Goal: Information Seeking & Learning: Learn about a topic

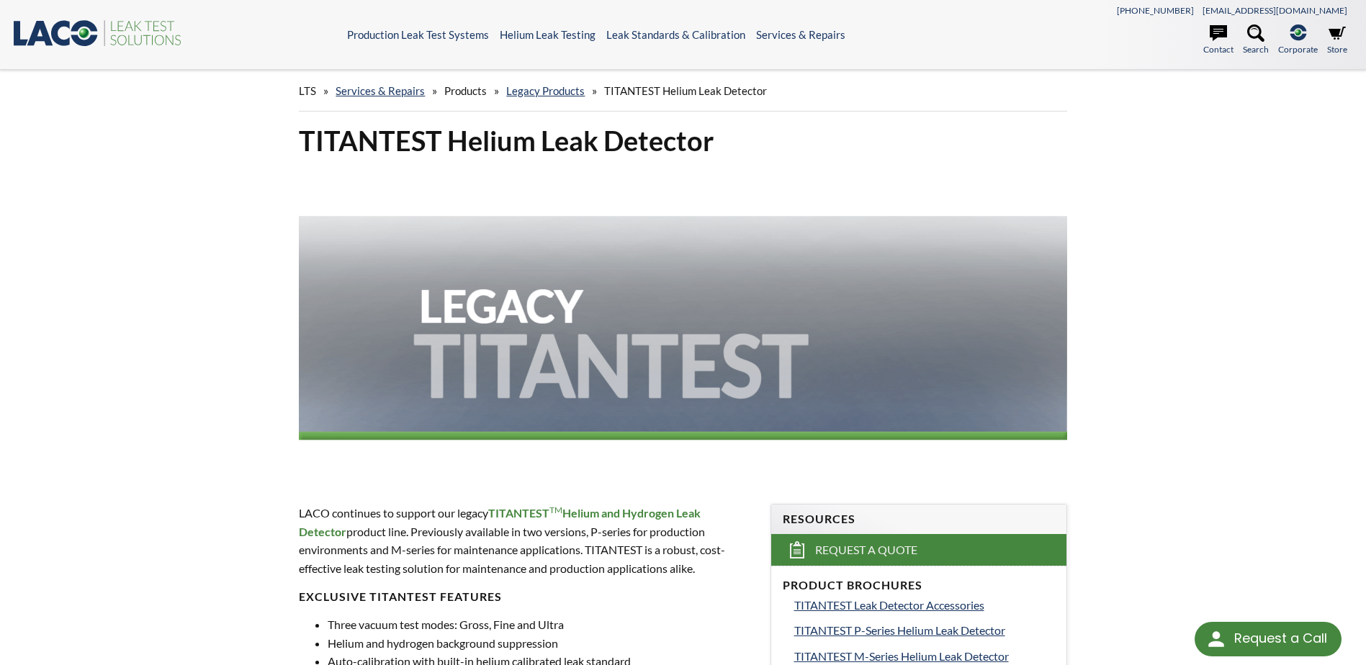
select select "Language Translate Widget"
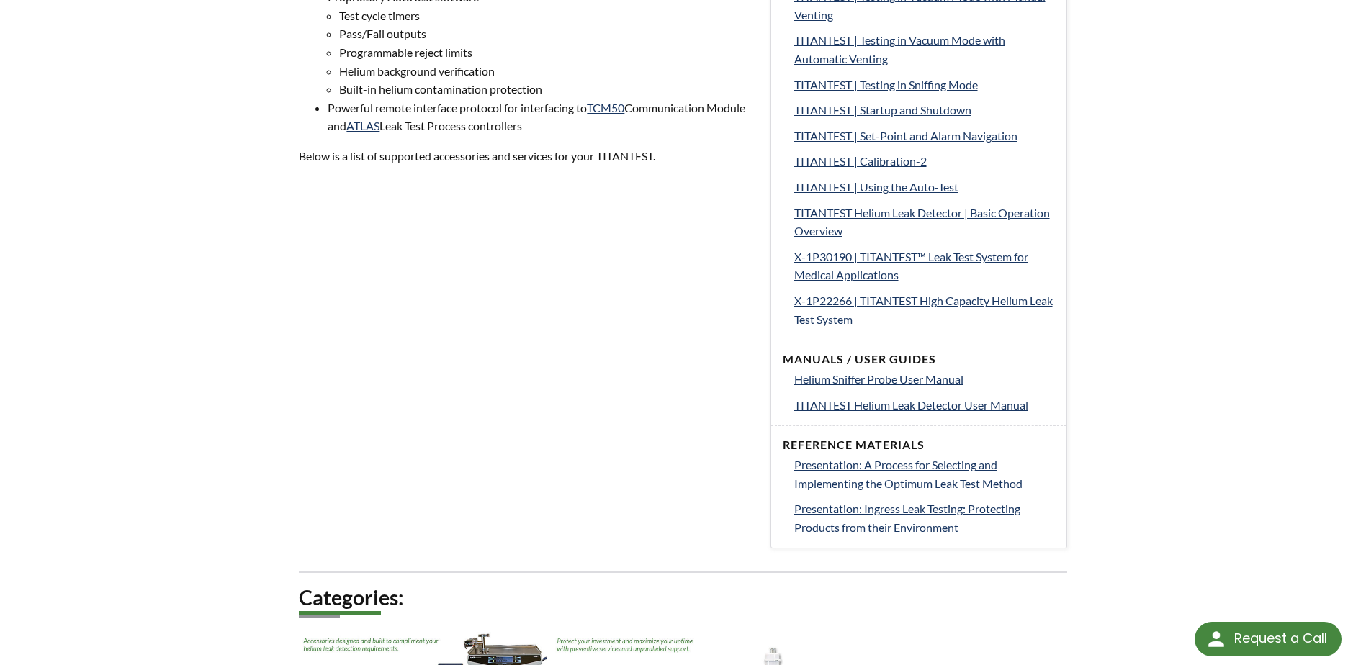
scroll to position [1008, 0]
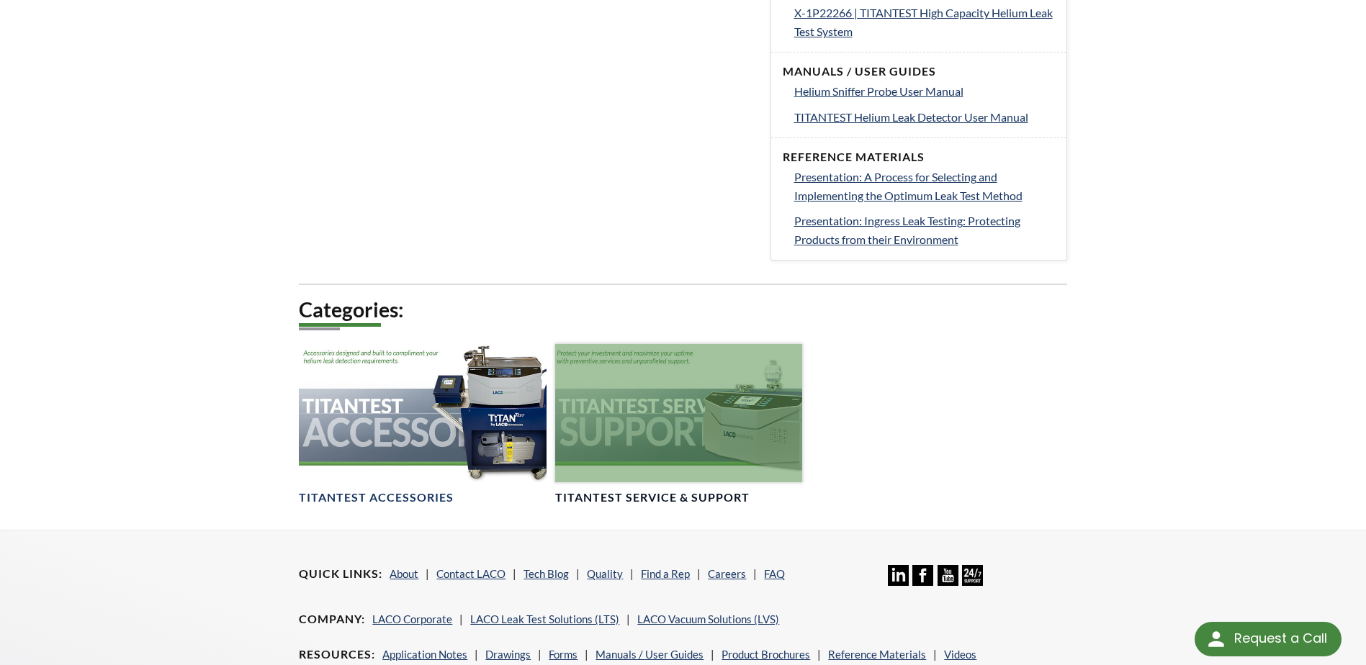
click at [675, 375] on div at bounding box center [678, 413] width 247 height 139
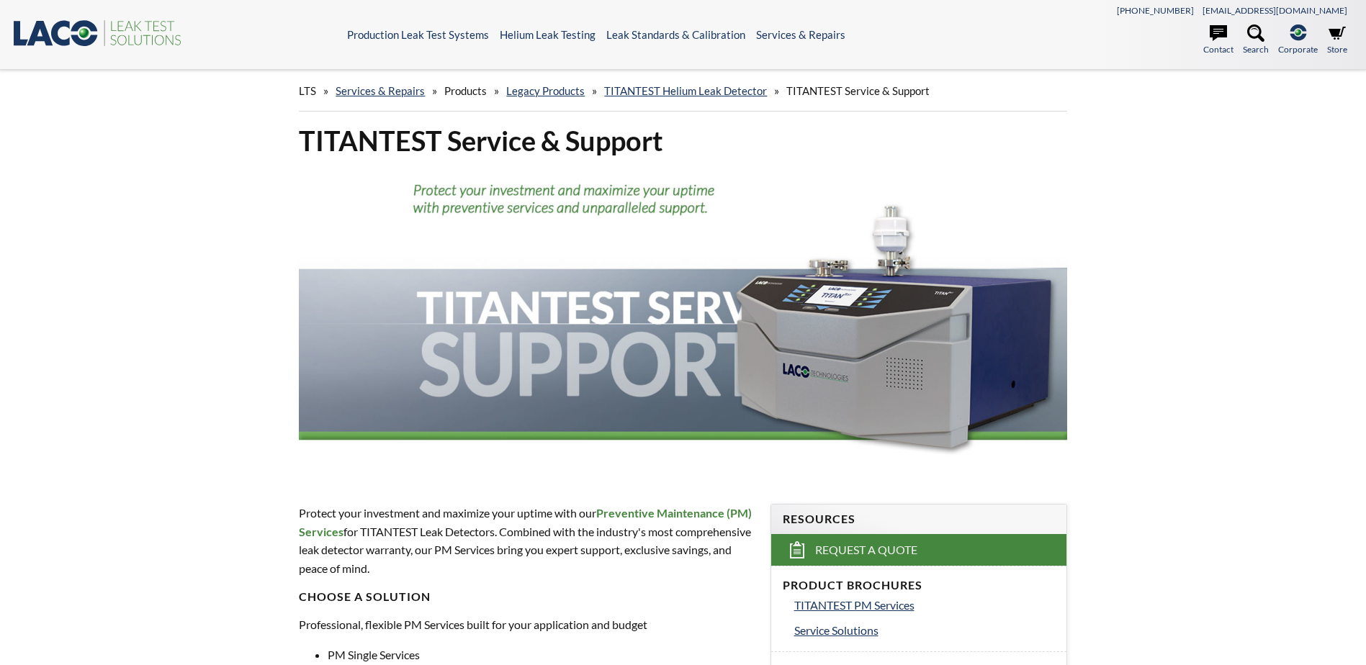
select select "Language Translate Widget"
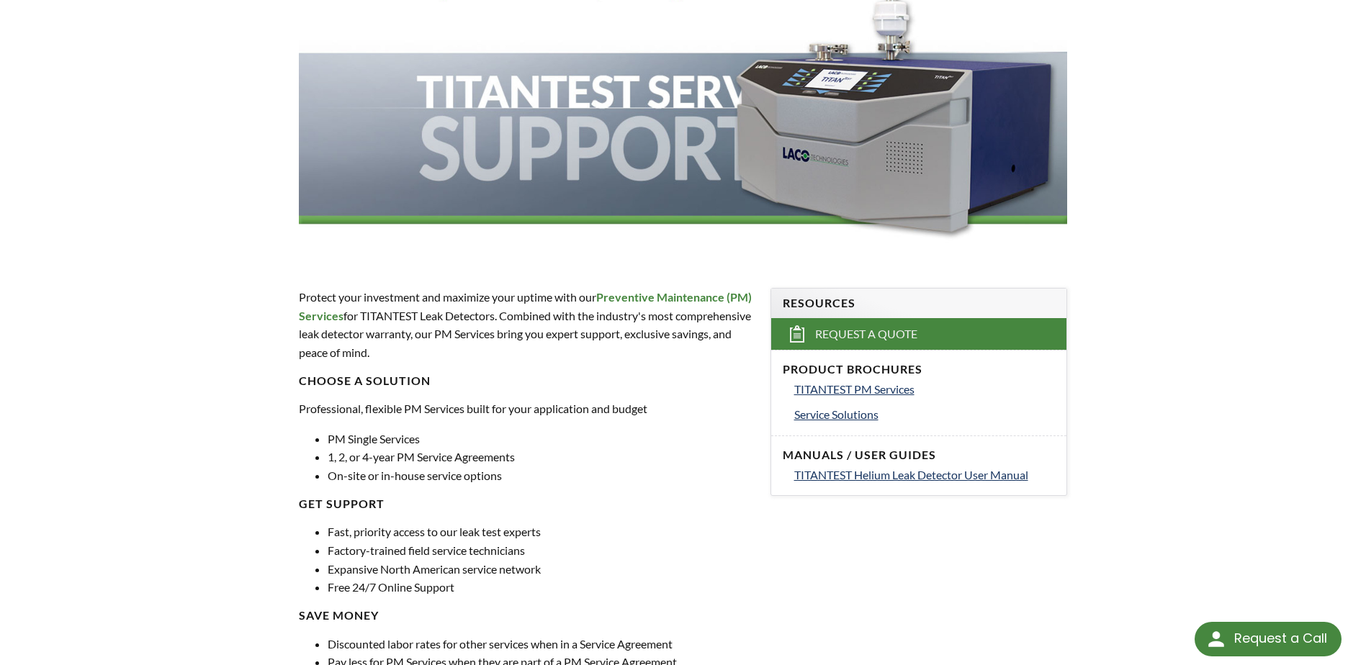
scroll to position [432, 0]
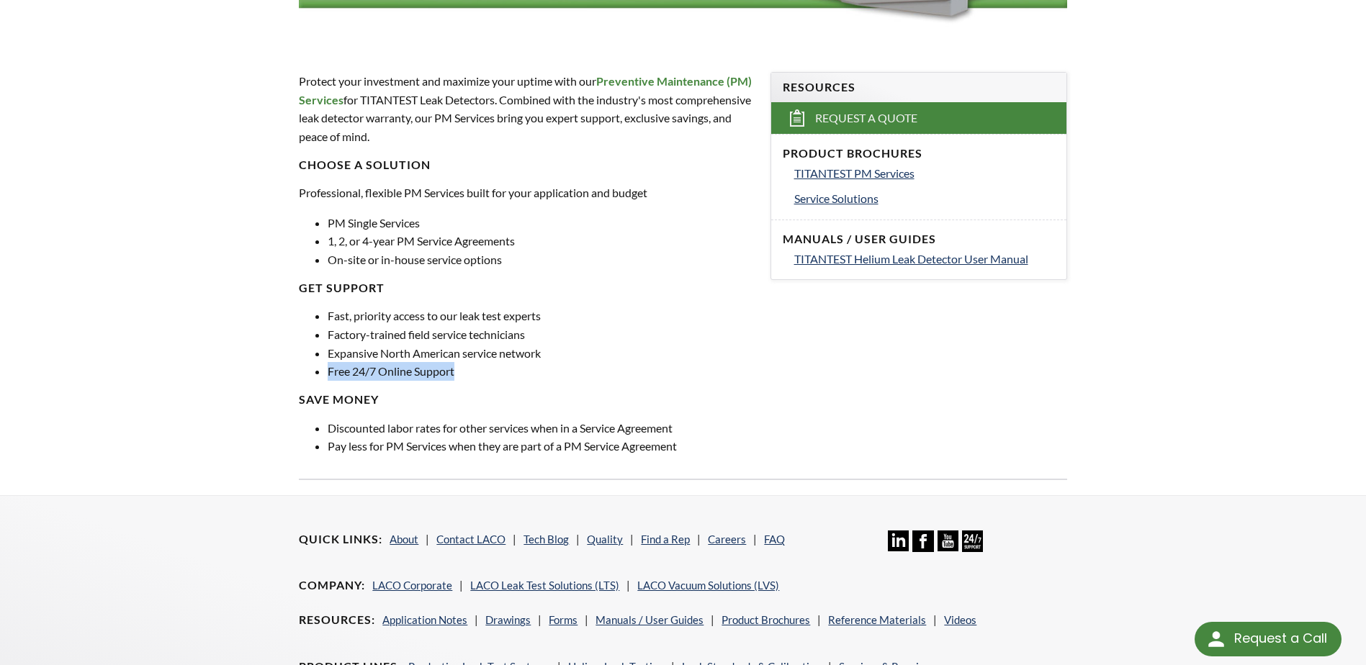
drag, startPoint x: 464, startPoint y: 373, endPoint x: 330, endPoint y: 363, distance: 133.6
click at [330, 363] on li "Free 24/7 Online Support" at bounding box center [540, 371] width 425 height 19
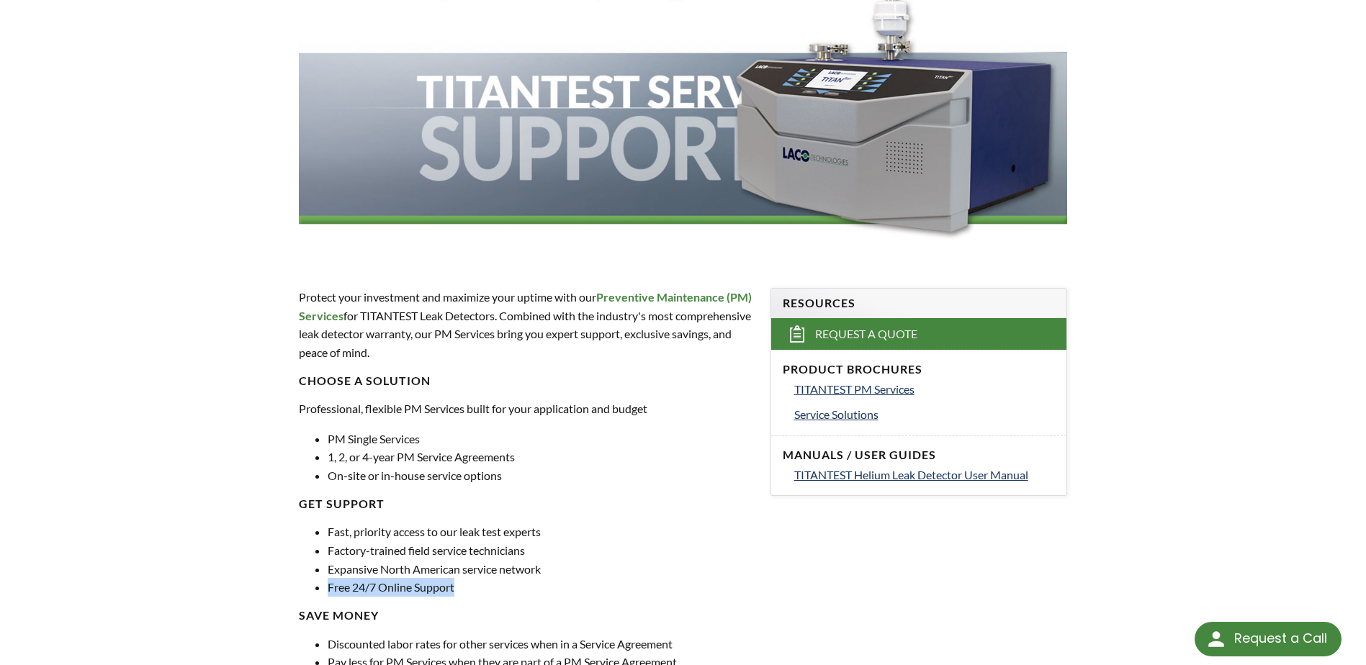
scroll to position [0, 0]
